Goal: Task Accomplishment & Management: Complete application form

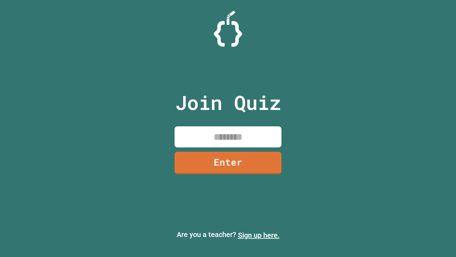
click at [259, 235] on link "Sign up here." at bounding box center [259, 235] width 42 height 9
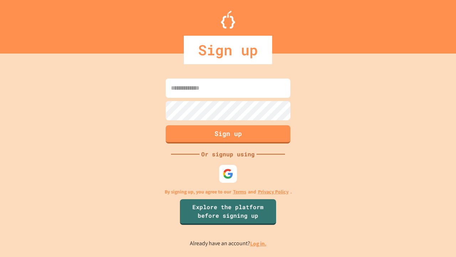
click at [259, 243] on link "Log in." at bounding box center [258, 243] width 16 height 7
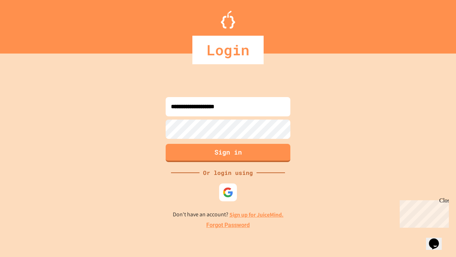
type input "**********"
